Goal: Task Accomplishment & Management: Use online tool/utility

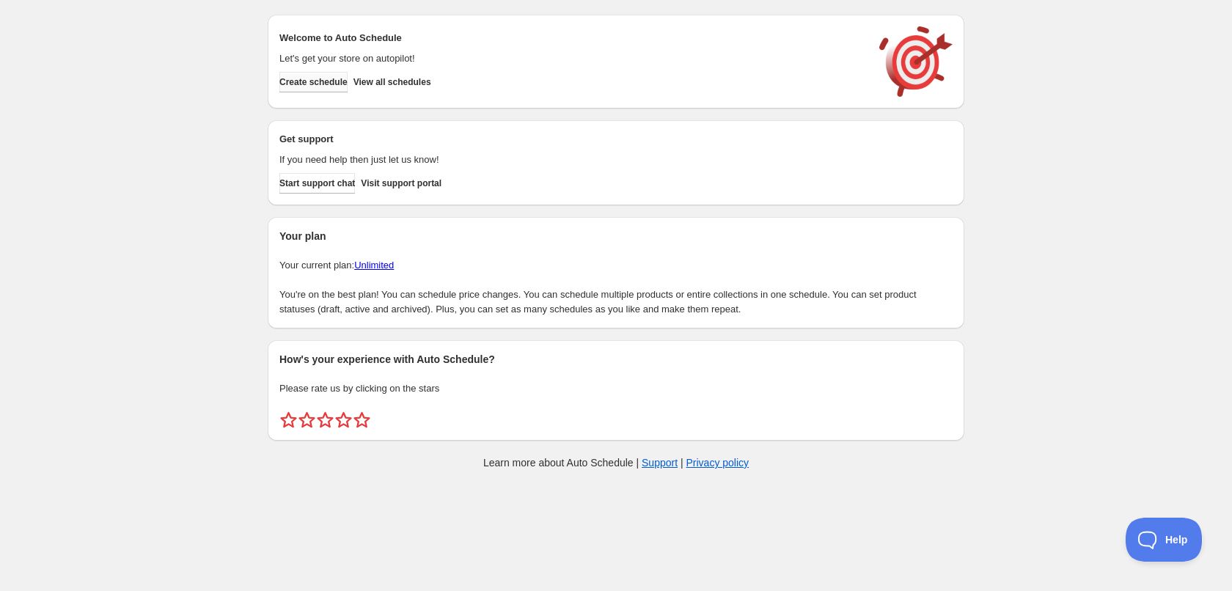
click at [307, 73] on button "Create schedule" at bounding box center [313, 82] width 68 height 21
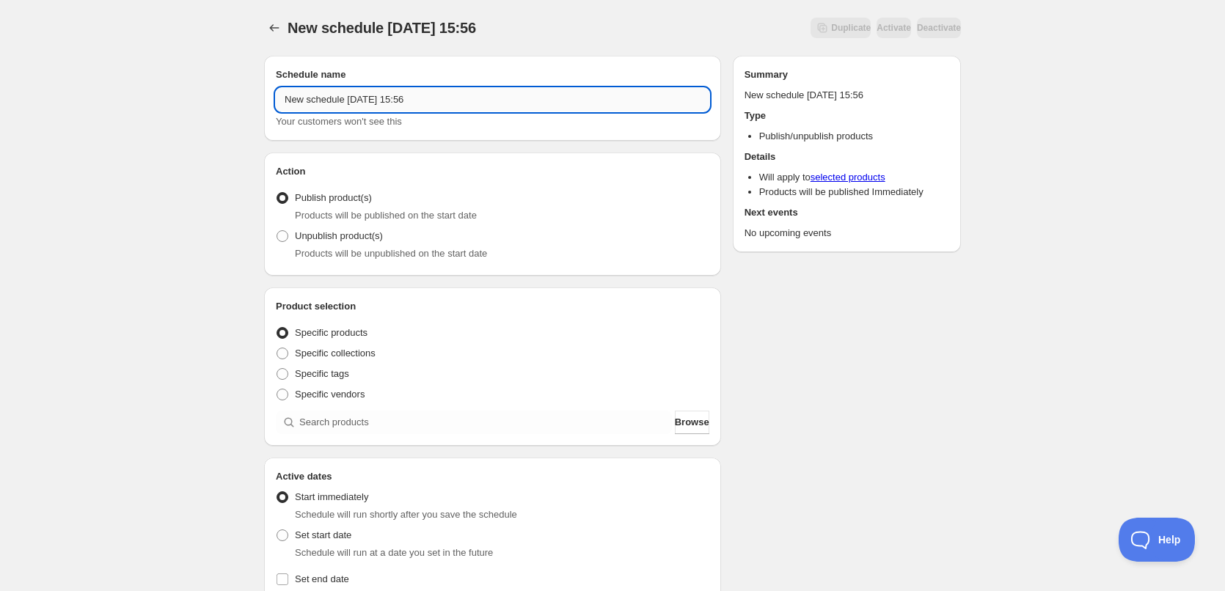
click at [473, 104] on input "New schedule Sep 12 2025 15:56" at bounding box center [493, 99] width 434 height 23
type input "13/09/2025"
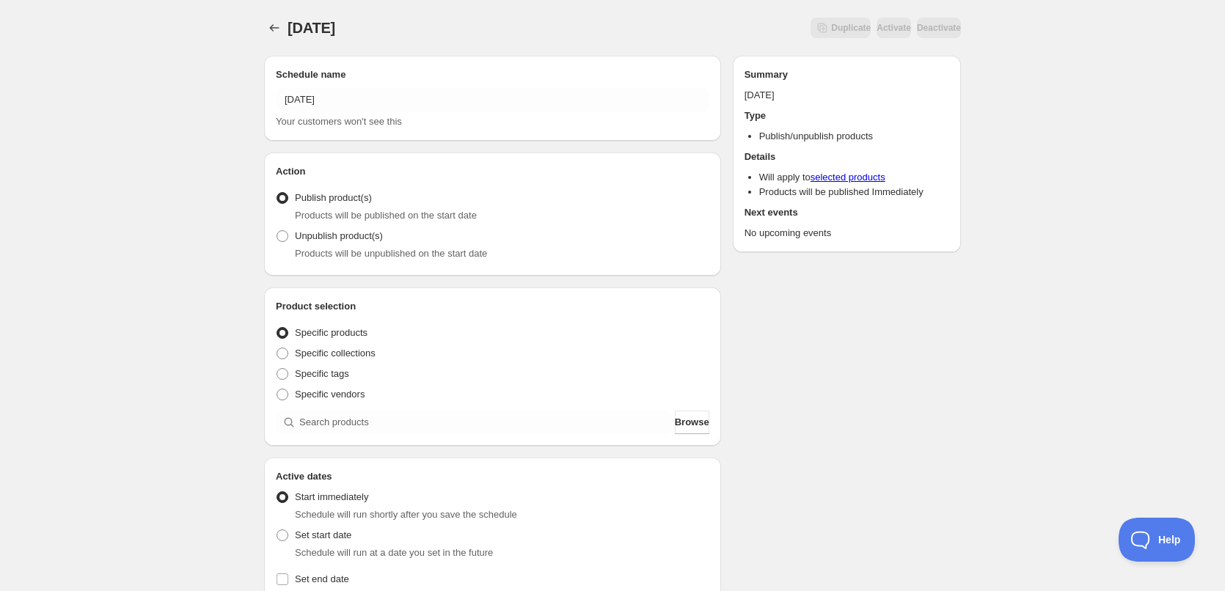
click at [170, 96] on div "13/09/2025. This page is ready 13/09/2025 Duplicate Activate Deactivate More ac…" at bounding box center [612, 559] width 1225 height 1118
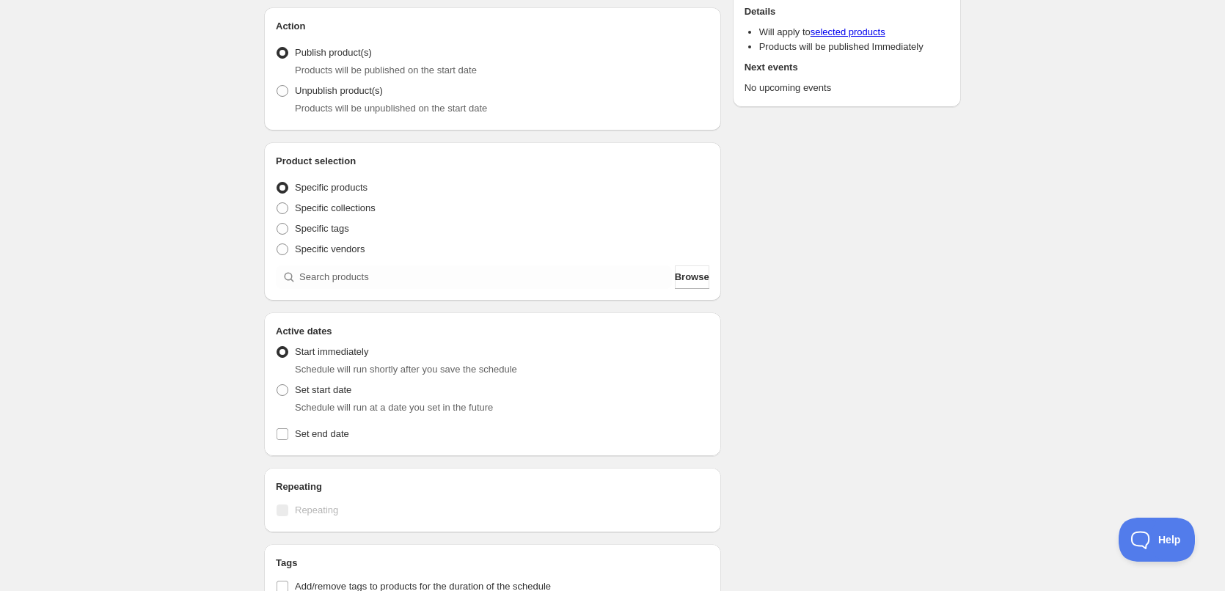
scroll to position [147, 0]
click at [279, 227] on span at bounding box center [283, 228] width 12 height 12
click at [277, 222] on input "Specific tags" at bounding box center [277, 222] width 1 height 1
radio input "true"
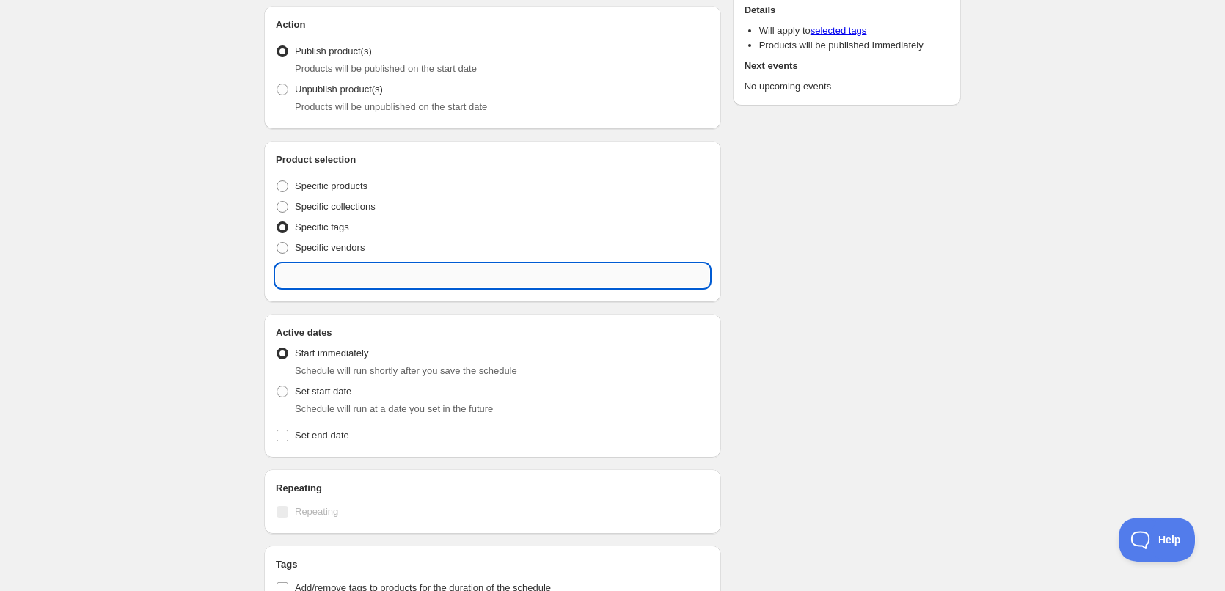
click at [330, 275] on input "text" at bounding box center [493, 275] width 434 height 23
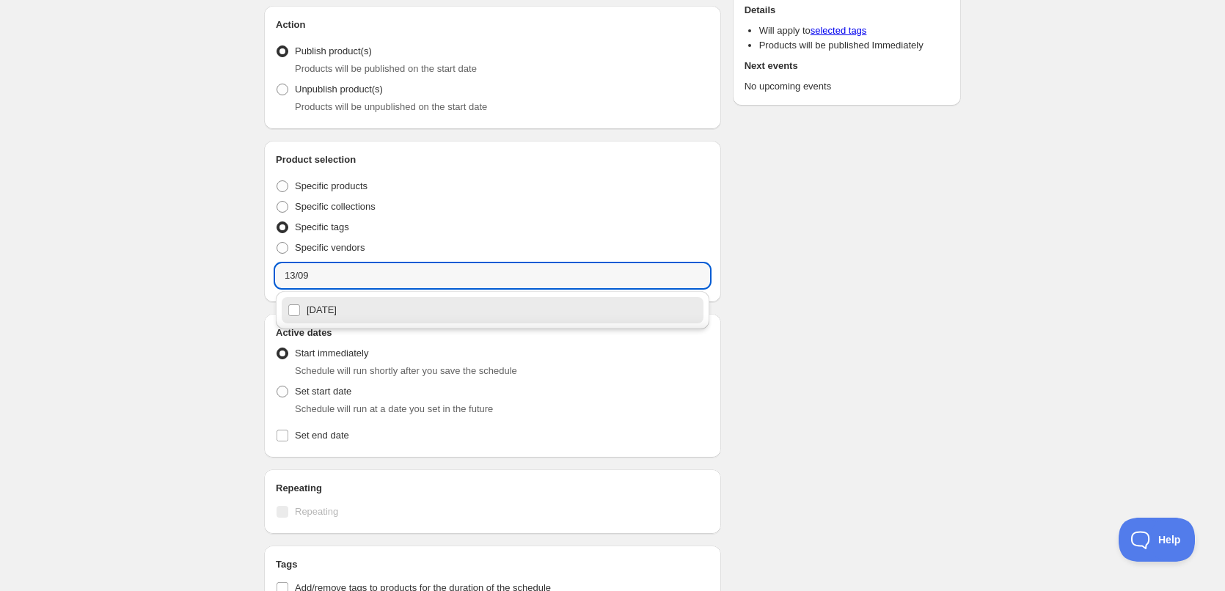
click at [376, 317] on div "13/09/2025" at bounding box center [493, 310] width 410 height 21
type input "13/09/2025"
checkbox input "true"
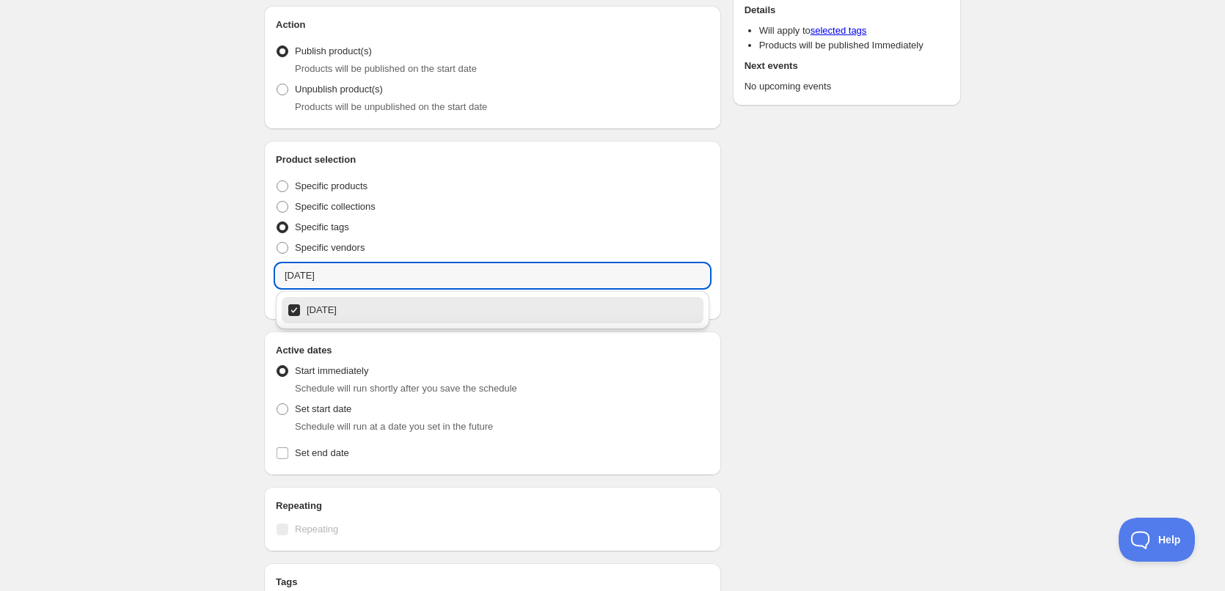
type input "13/09/2025"
click at [198, 287] on div "13/09/2025. This page is ready 13/09/2025 Duplicate Activate Deactivate More ac…" at bounding box center [612, 422] width 1225 height 1138
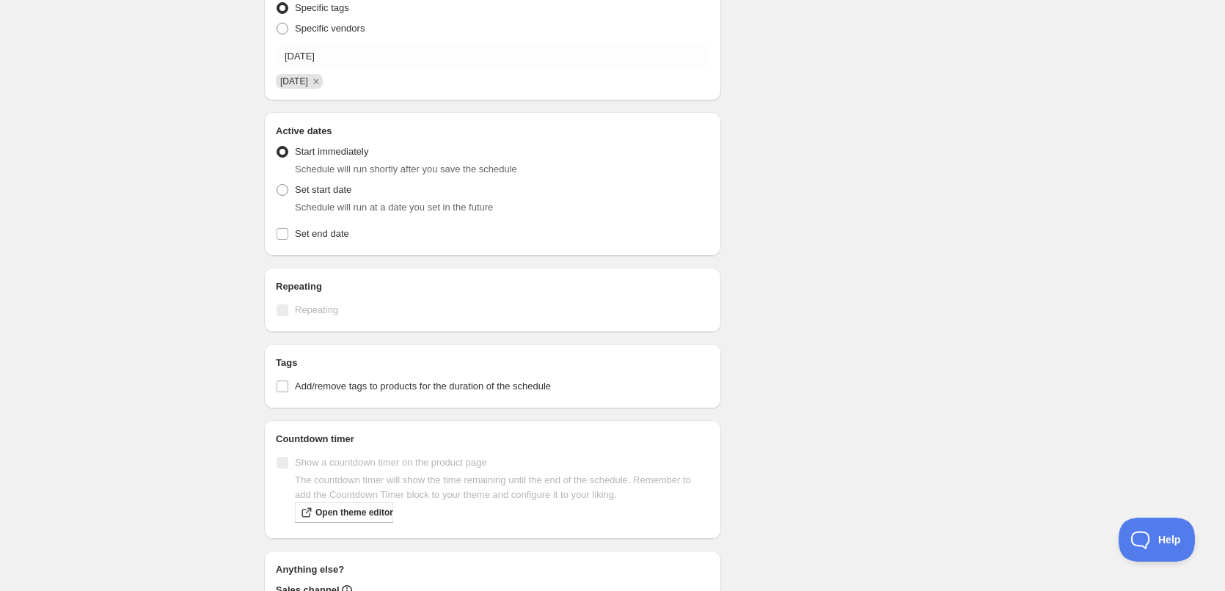
scroll to position [367, 0]
click at [289, 186] on label "Set start date" at bounding box center [314, 189] width 76 height 21
click at [277, 184] on input "Set start date" at bounding box center [277, 183] width 1 height 1
radio input "true"
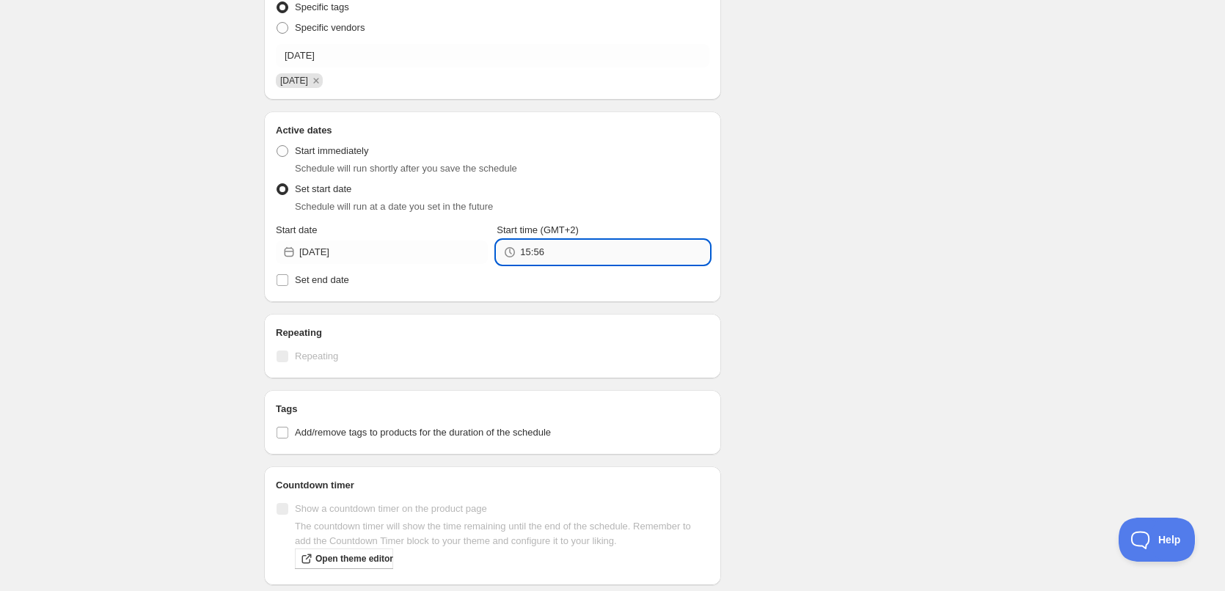
click at [569, 256] on input "15:56" at bounding box center [614, 252] width 189 height 23
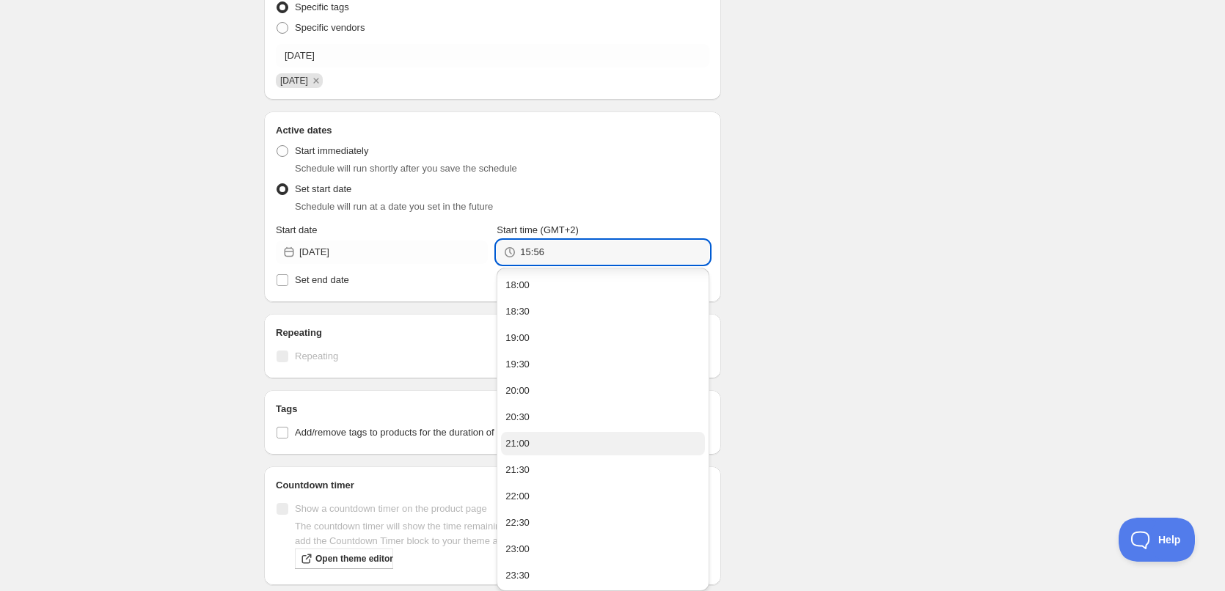
scroll to position [131, 0]
click at [546, 500] on button "22:00" at bounding box center [602, 495] width 203 height 23
type input "22:00"
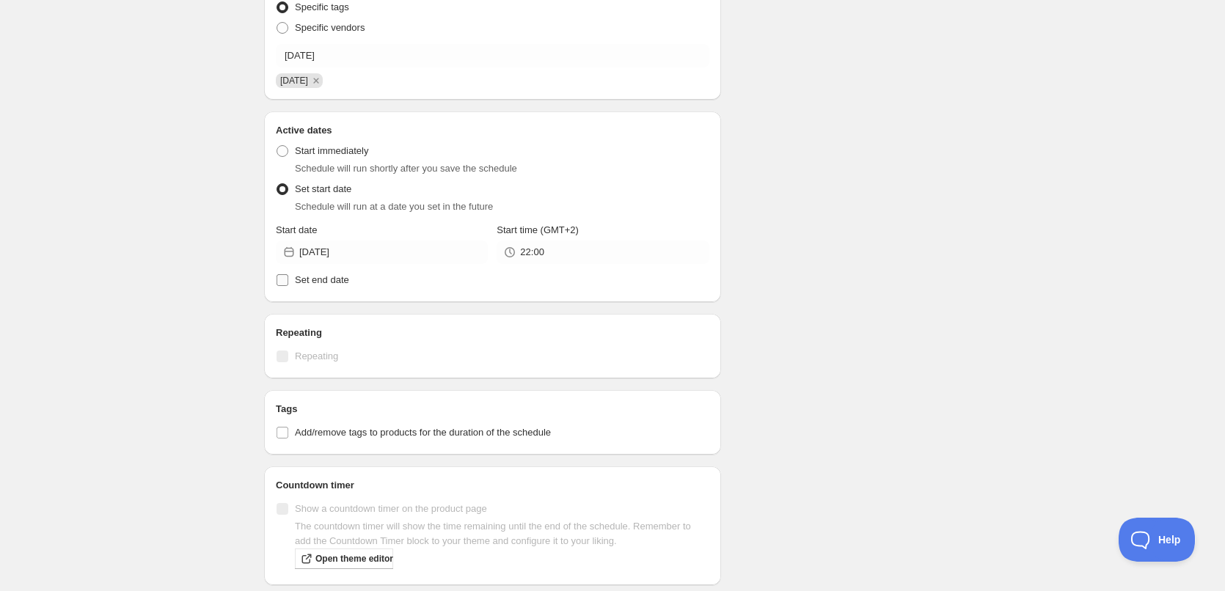
click at [320, 285] on span "Set end date" at bounding box center [322, 279] width 54 height 11
click at [288, 285] on input "Set end date" at bounding box center [283, 280] width 12 height 12
checkbox input "true"
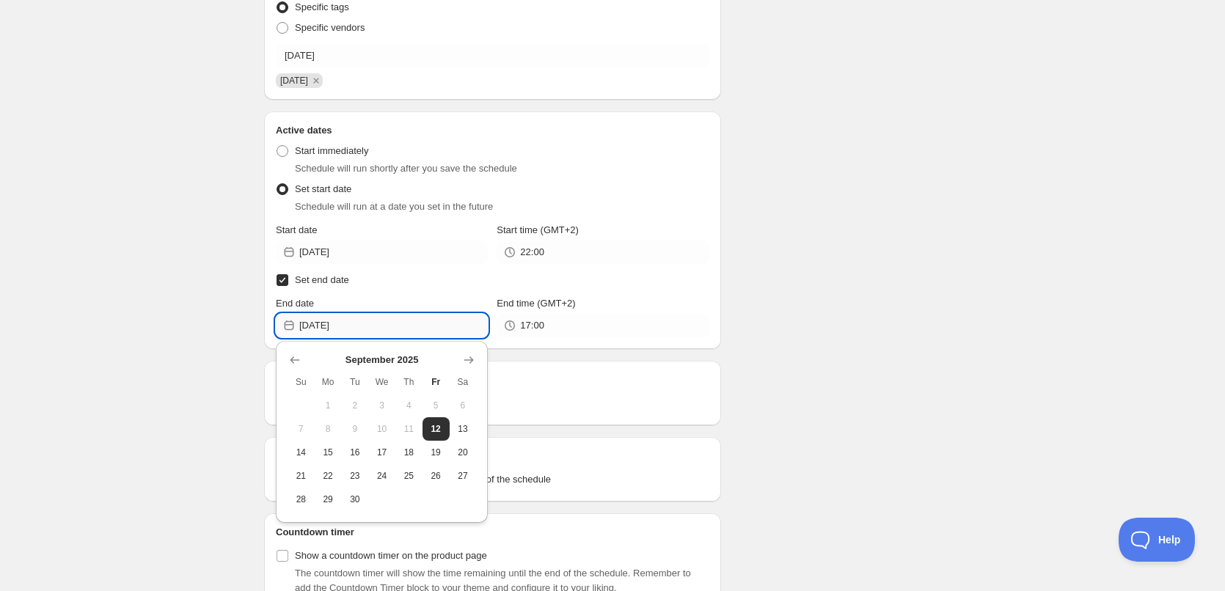
click at [389, 323] on input "2025-09-12" at bounding box center [393, 325] width 189 height 23
click at [456, 431] on span "13" at bounding box center [463, 429] width 15 height 12
type input "2025-09-13"
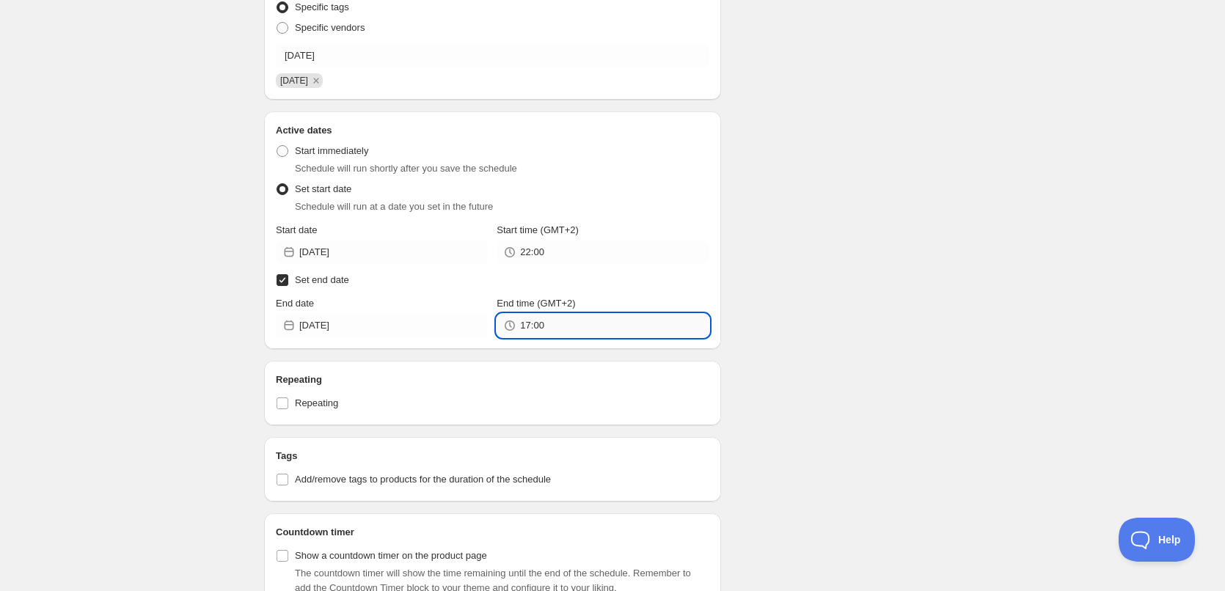
click at [563, 329] on input "17:00" at bounding box center [614, 325] width 189 height 23
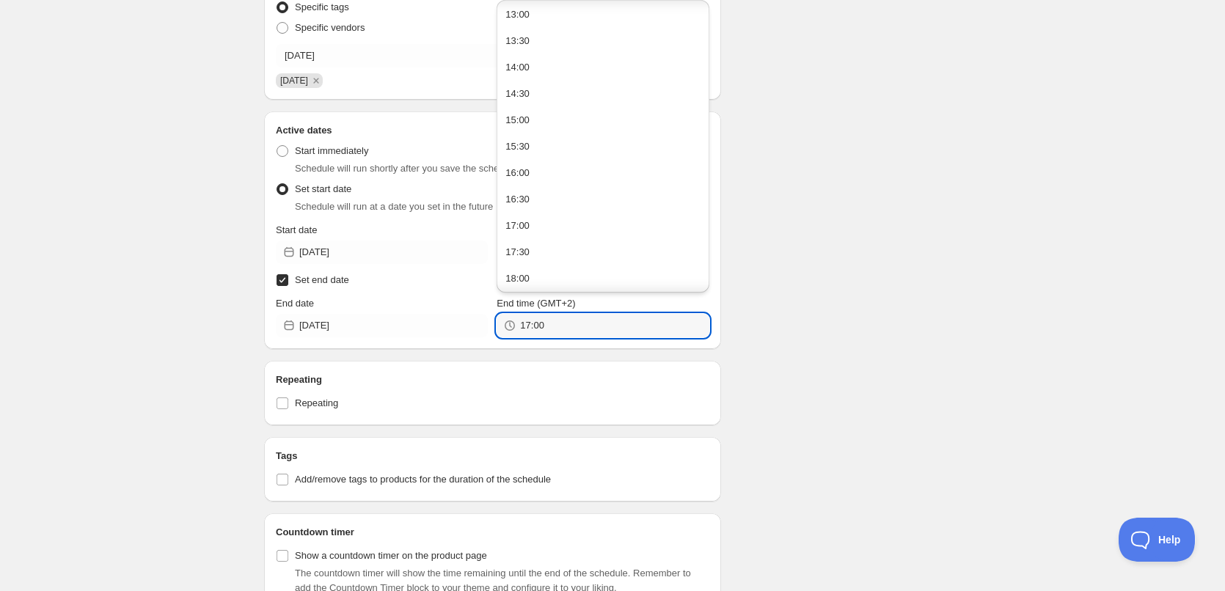
scroll to position [981, 0]
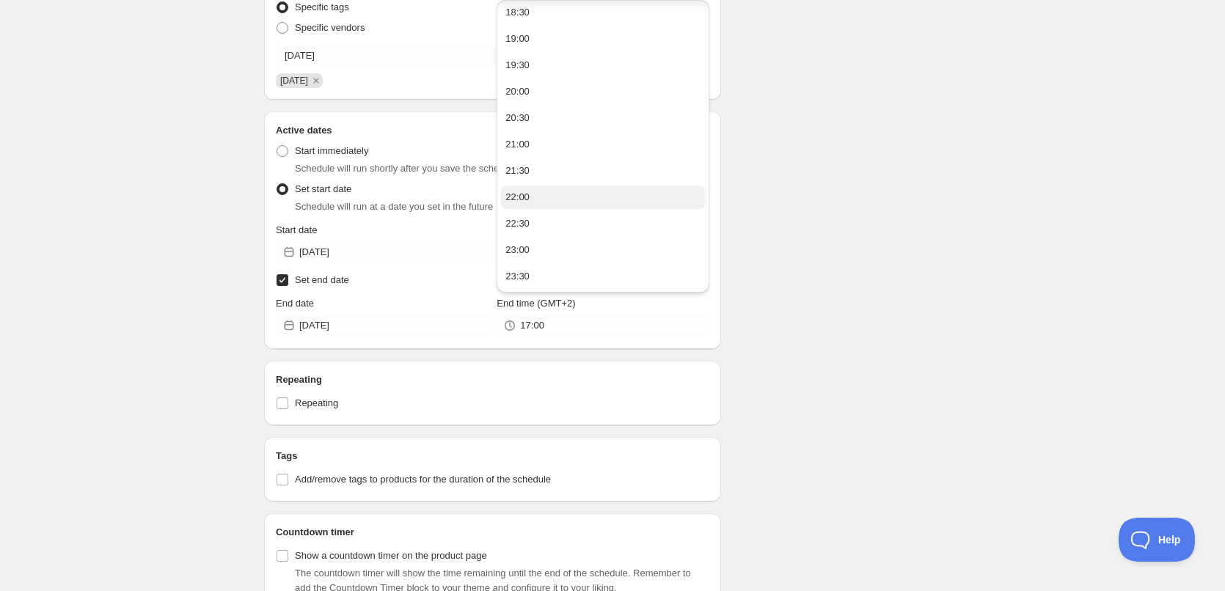
click at [552, 197] on button "22:00" at bounding box center [602, 197] width 203 height 23
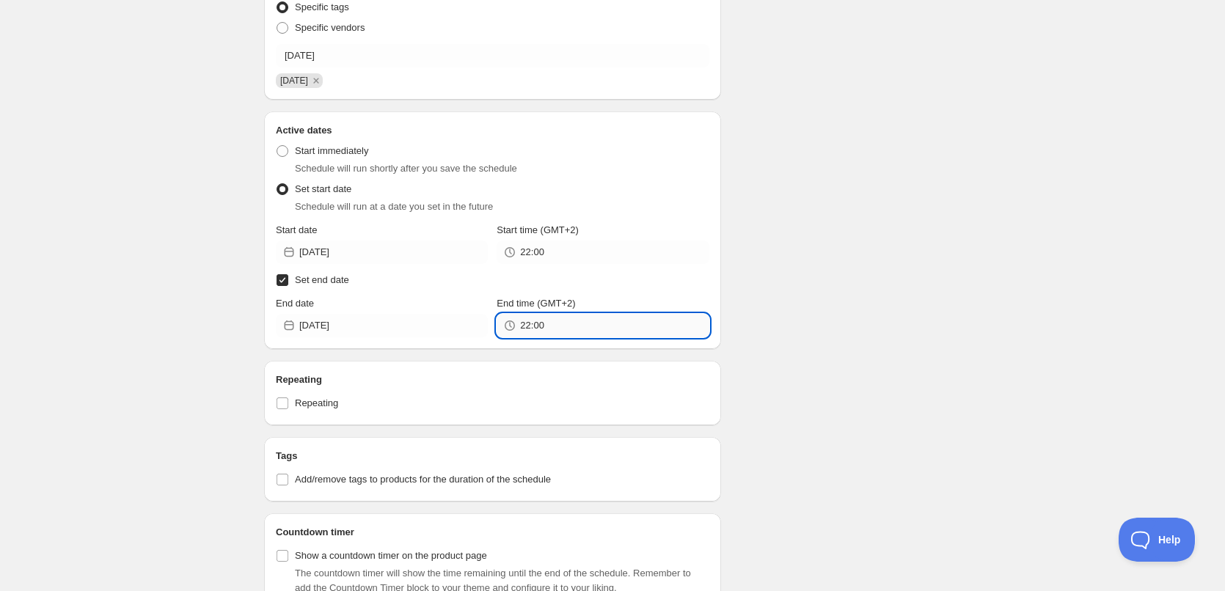
click at [537, 321] on input "22:00" at bounding box center [614, 325] width 189 height 23
type input "22:10"
click at [819, 410] on div "Schedule name 13/09/2025 Your customers won't see this Action Action Publish pr…" at bounding box center [606, 291] width 709 height 1229
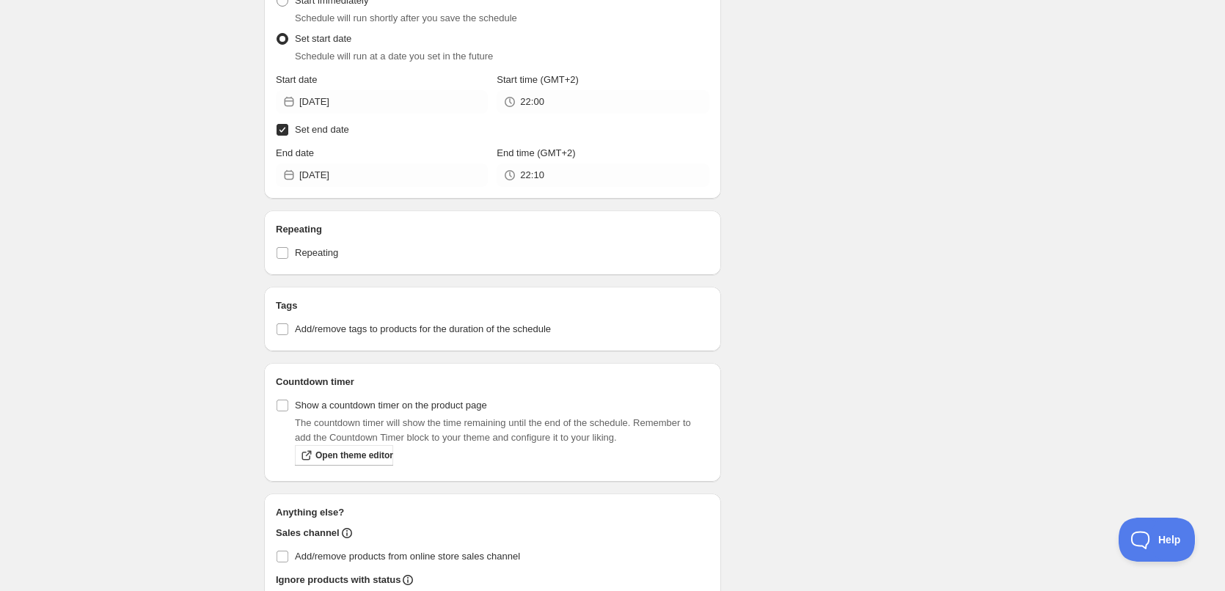
scroll to position [710, 0]
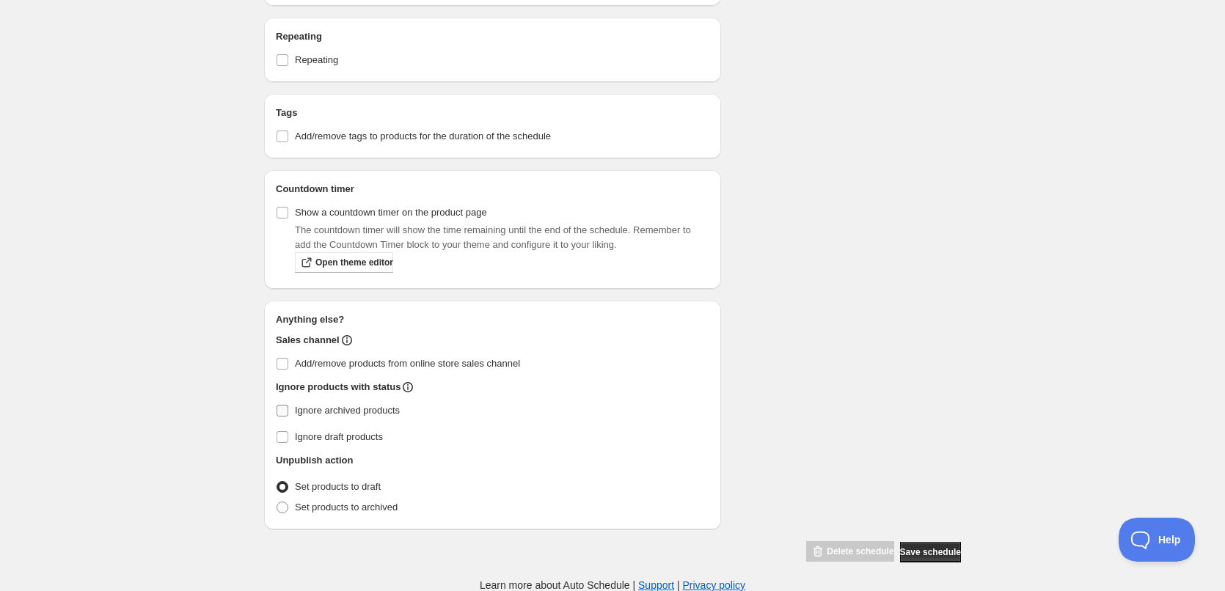
click at [285, 412] on input "Ignore archived products" at bounding box center [283, 411] width 12 height 12
checkbox input "true"
click at [278, 510] on span at bounding box center [283, 508] width 12 height 12
click at [277, 502] on input "Set products to archived" at bounding box center [277, 502] width 1 height 1
radio input "true"
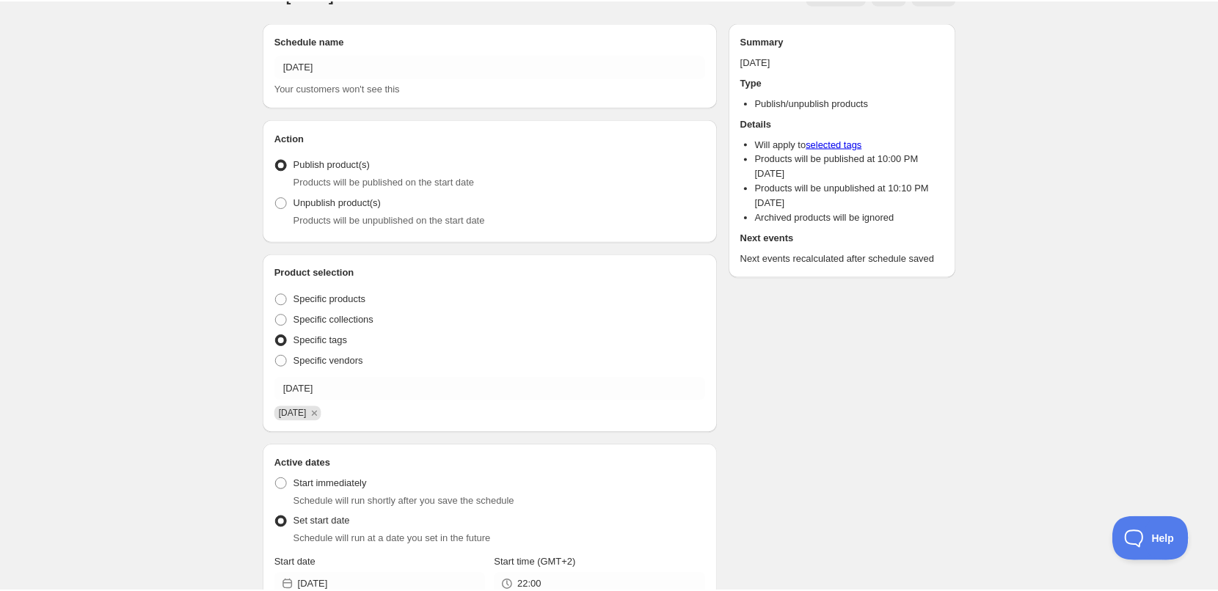
scroll to position [0, 0]
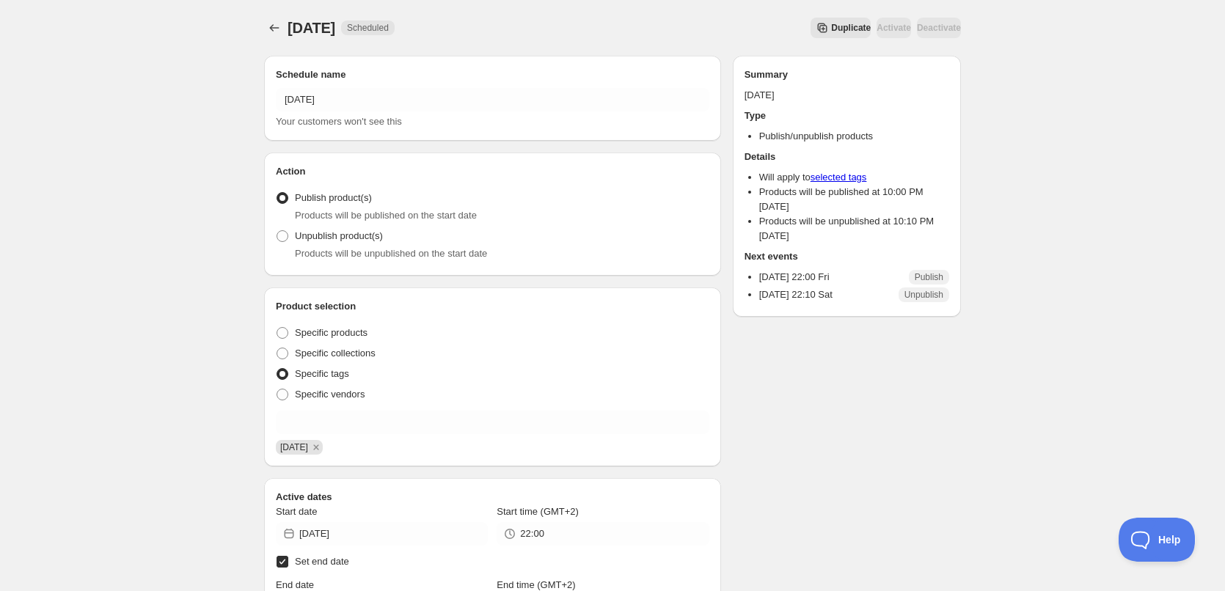
click at [267, 25] on icon "Schedules" at bounding box center [274, 28] width 15 height 15
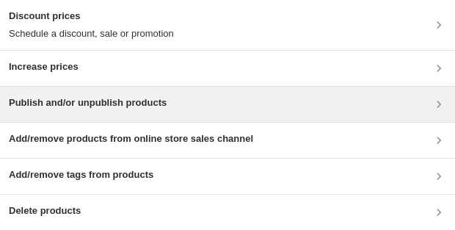
click at [98, 106] on h3 "Publish and/or unpublish products" at bounding box center [88, 102] width 158 height 15
